Goal: Check status: Check status

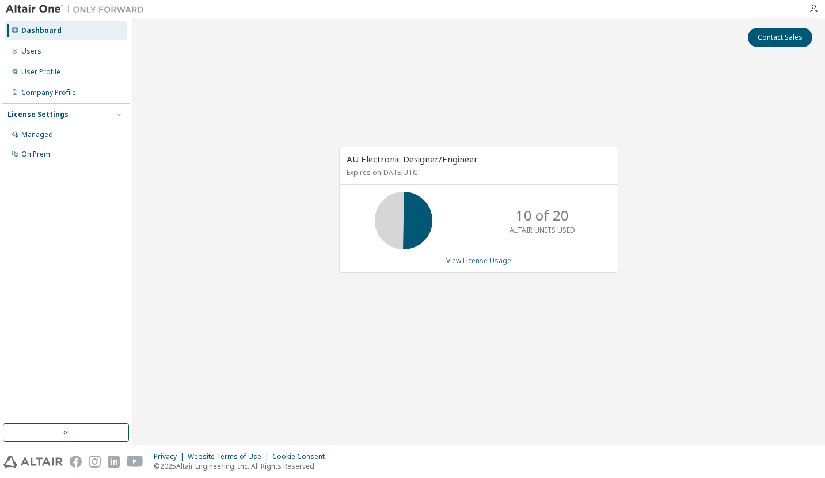
click at [487, 259] on link "View License Usage" at bounding box center [478, 261] width 65 height 10
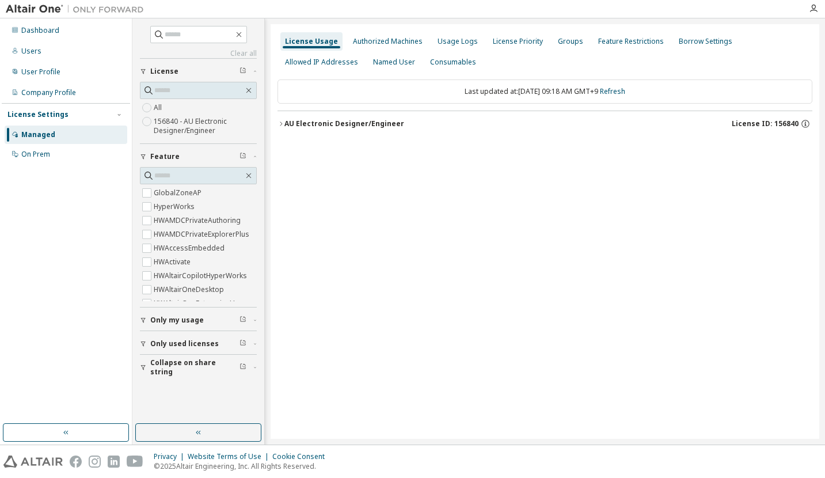
click at [362, 129] on button "AU Electronic Designer/Engineer License ID: 156840" at bounding box center [545, 123] width 535 height 25
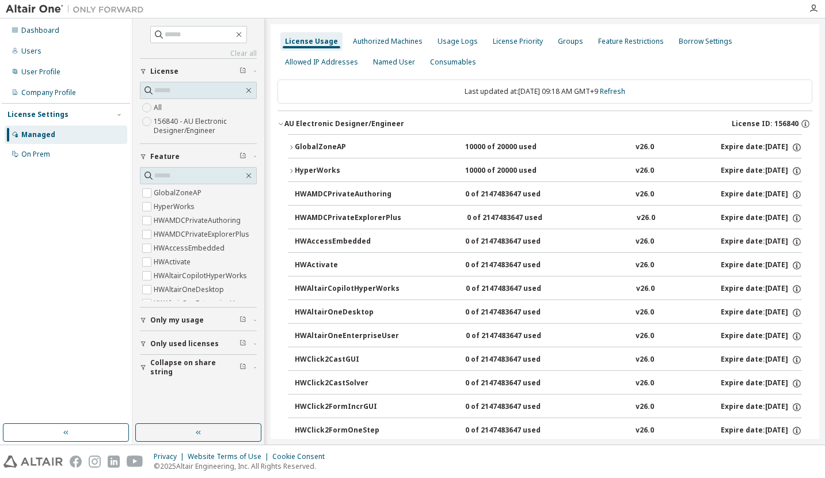
click at [314, 150] on div "GlobalZoneAP" at bounding box center [347, 147] width 104 height 10
